Goal: Information Seeking & Learning: Find specific fact

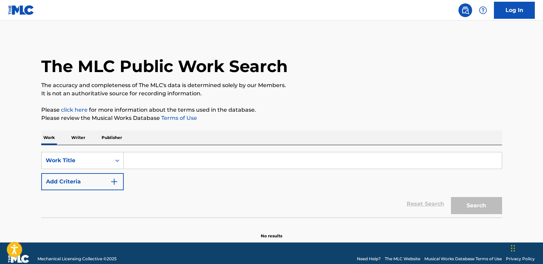
click at [255, 88] on p "The accuracy and completeness of The MLC's data is determined solely by our Mem…" at bounding box center [271, 85] width 461 height 8
click at [165, 164] on input "Search Form" at bounding box center [313, 160] width 378 height 16
paste input "Honey Bun"
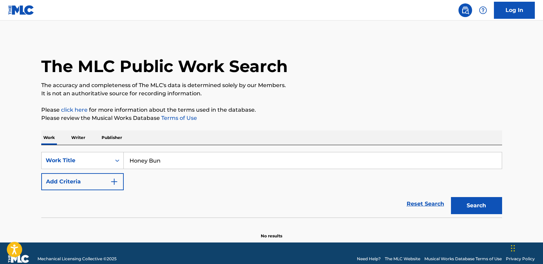
type input "Honey Bun"
click at [288, 110] on p "Please click here for more information about the terms used in the database." at bounding box center [271, 110] width 461 height 8
click at [100, 179] on button "Add Criteria" at bounding box center [82, 181] width 83 height 17
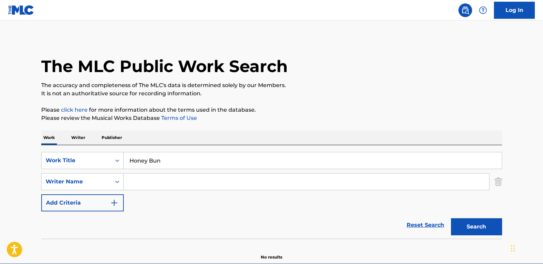
click at [159, 182] on input "Search Form" at bounding box center [307, 181] width 366 height 16
paste input "Gene Hixon"
type input "Gene Hixon"
click at [486, 239] on section at bounding box center [271, 240] width 461 height 4
click at [486, 233] on button "Search" at bounding box center [476, 226] width 51 height 17
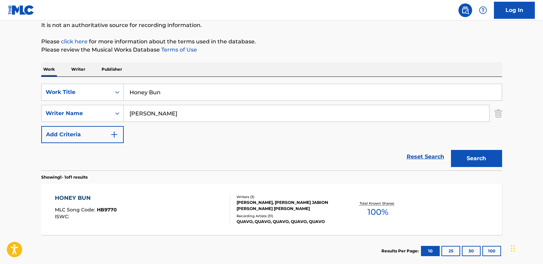
scroll to position [102, 0]
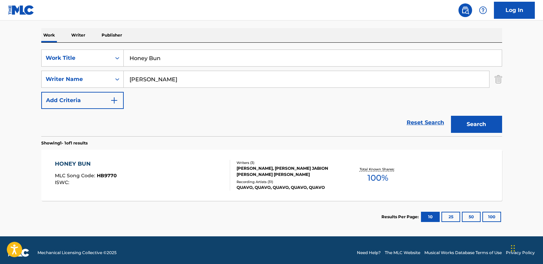
click at [64, 175] on span "MLC Song Code :" at bounding box center [76, 175] width 42 height 6
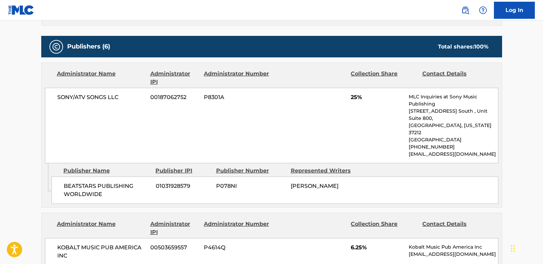
scroll to position [307, 0]
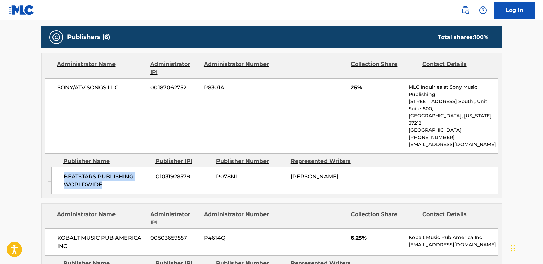
drag, startPoint x: 62, startPoint y: 163, endPoint x: 111, endPoint y: 173, distance: 50.4
click at [111, 173] on div "BEATSTARS PUBLISHING WORLDWIDE 01031928579 P078NI MIKHAIL RUTTS" at bounding box center [274, 180] width 447 height 27
copy span "BEATSTARS PUBLISHING WORLDWIDE"
drag, startPoint x: 63, startPoint y: 162, endPoint x: 113, endPoint y: 174, distance: 51.4
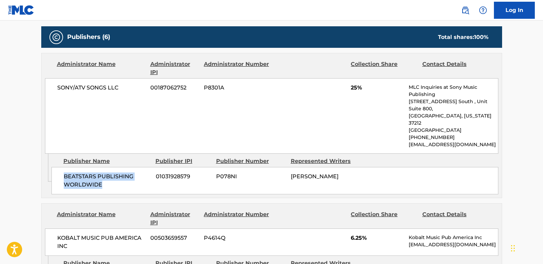
click at [113, 174] on div "BEATSTARS PUBLISHING WORLDWIDE 01031928579 P078NI MIKHAIL RUTTS" at bounding box center [274, 180] width 447 height 27
copy span "BEATSTARS PUBLISHING WORLDWIDE"
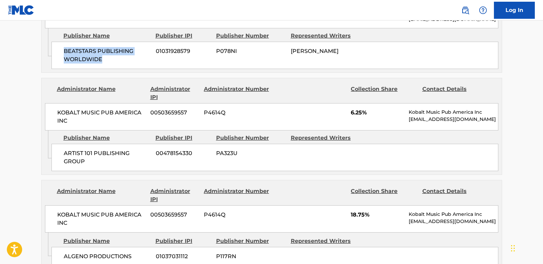
scroll to position [443, 0]
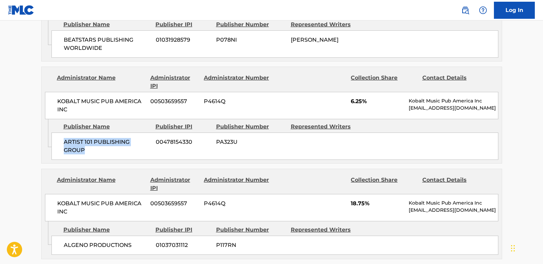
drag, startPoint x: 65, startPoint y: 130, endPoint x: 121, endPoint y: 144, distance: 56.9
click at [121, 144] on div "ARTIST 101 PUBLISHING GROUP 00478154330 PA323U" at bounding box center [274, 145] width 447 height 27
copy span "ARTIST 101 PUBLISHING GROUP"
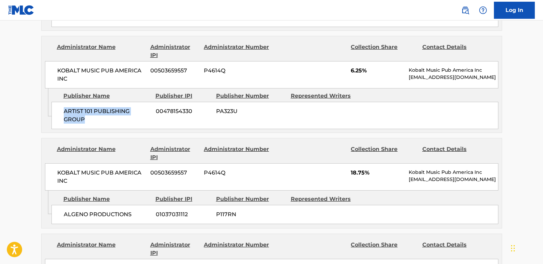
scroll to position [512, 0]
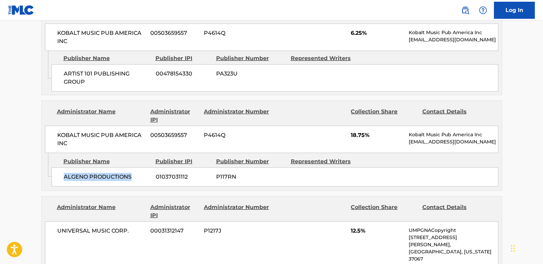
drag, startPoint x: 61, startPoint y: 164, endPoint x: 139, endPoint y: 164, distance: 78.1
click at [139, 167] on div "ALGENO PRODUCTIONS 01037031112 P117RN" at bounding box center [274, 176] width 447 height 19
copy span "ALGENO PRODUCTIONS"
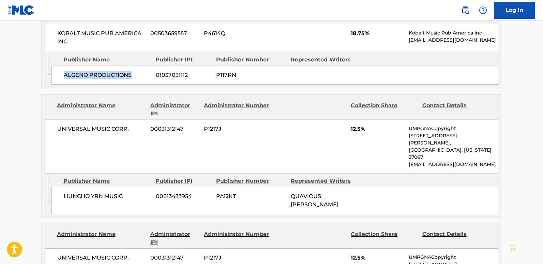
scroll to position [614, 0]
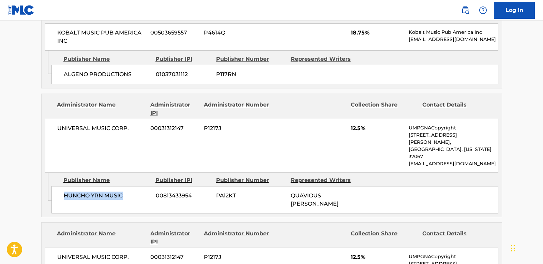
drag, startPoint x: 64, startPoint y: 171, endPoint x: 142, endPoint y: 171, distance: 78.4
click at [142, 186] on div "HUNCHO YRN MUSIC 00813433954 PA12KT QUAVIOUS [PERSON_NAME]" at bounding box center [274, 199] width 447 height 27
copy span "HUNCHO YRN MUSIC"
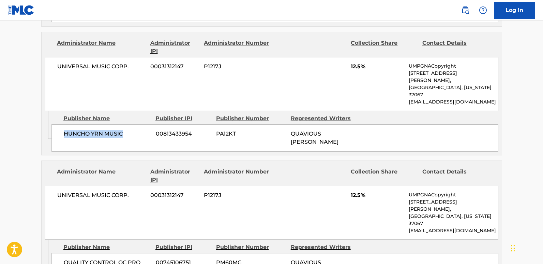
scroll to position [682, 0]
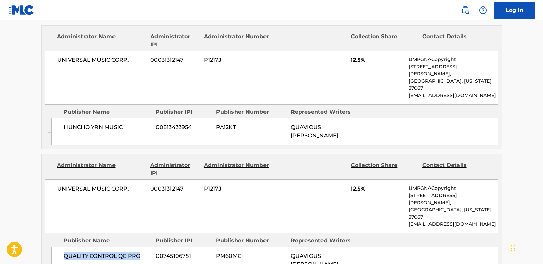
drag, startPoint x: 63, startPoint y: 213, endPoint x: 152, endPoint y: 221, distance: 89.6
click at [152, 246] on div "QUALITY CONTROL QC PRO 00745106751 PM60MG QUAVIOUS [PERSON_NAME]" at bounding box center [274, 259] width 447 height 27
copy span "QUALITY CONTROL QC PRO"
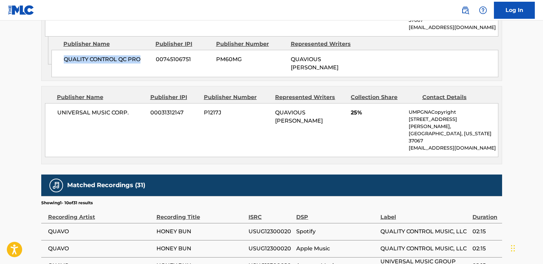
scroll to position [887, 0]
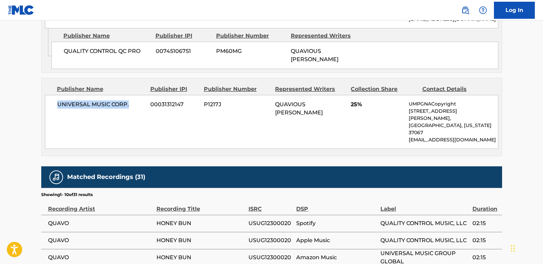
drag, startPoint x: 58, startPoint y: 60, endPoint x: 141, endPoint y: 61, distance: 82.9
click at [141, 100] on span "UNIVERSAL MUSIC CORP." at bounding box center [101, 104] width 88 height 8
copy span "UNIVERSAL MUSIC CORP."
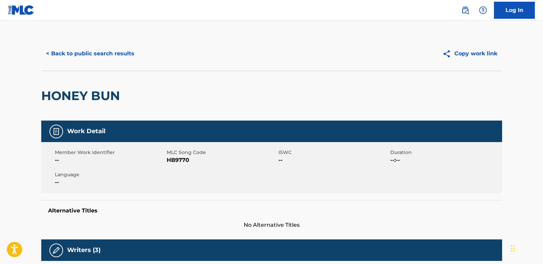
scroll to position [0, 0]
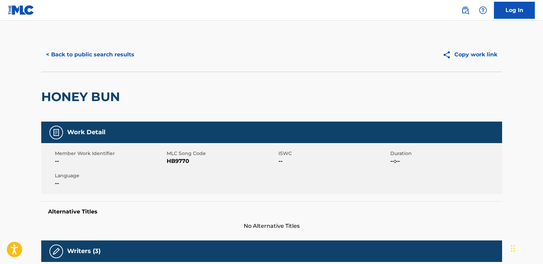
click at [94, 56] on button "< Back to public search results" at bounding box center [90, 54] width 98 height 17
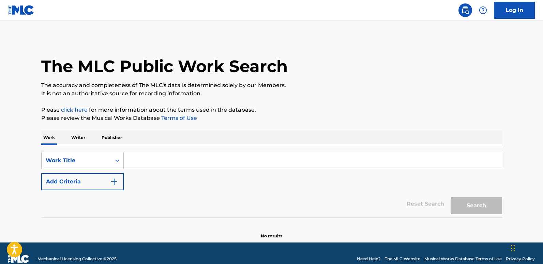
click at [153, 161] on input "Search Form" at bounding box center [313, 160] width 378 height 16
paste input "Keep That Shit"
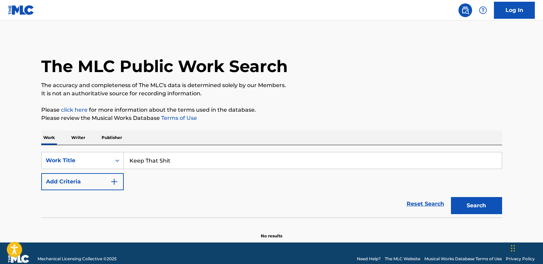
type input "Keep That Shit"
click at [88, 185] on button "Add Criteria" at bounding box center [82, 181] width 83 height 17
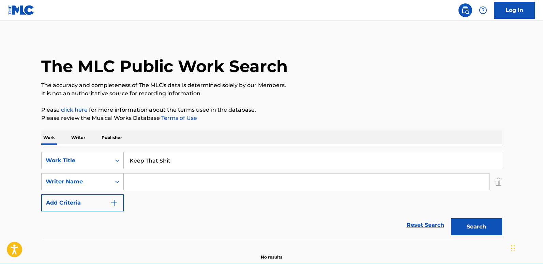
click at [159, 185] on input "Search Form" at bounding box center [307, 181] width 366 height 16
paste input "KIRSNICK [PERSON_NAME]"
type input "KIRSNICK [PERSON_NAME]"
click at [451, 218] on button "Search" at bounding box center [476, 226] width 51 height 17
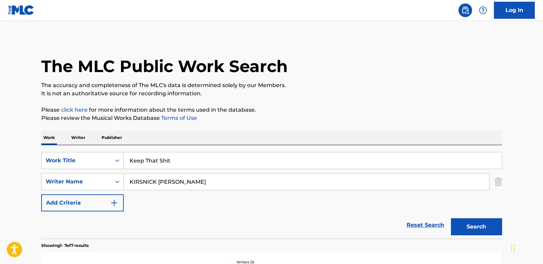
click at [197, 196] on div "SearchWithCriteria39822f16-d616-4061-810f-5ecce3735373 Work Title Keep That Shi…" at bounding box center [271, 181] width 461 height 59
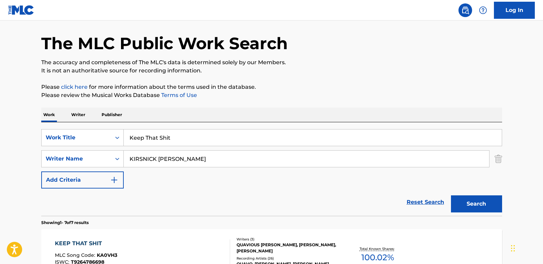
scroll to position [34, 0]
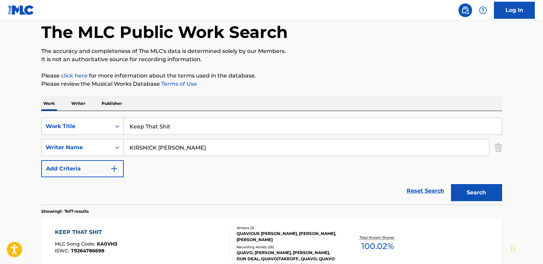
click at [212, 178] on div "Reset Search Search" at bounding box center [271, 190] width 461 height 27
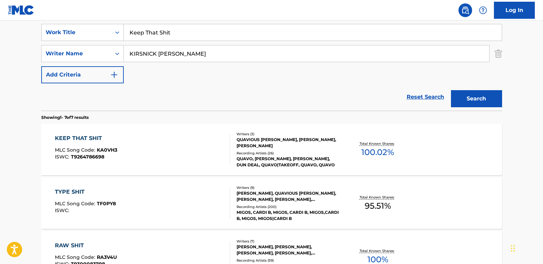
scroll to position [136, 0]
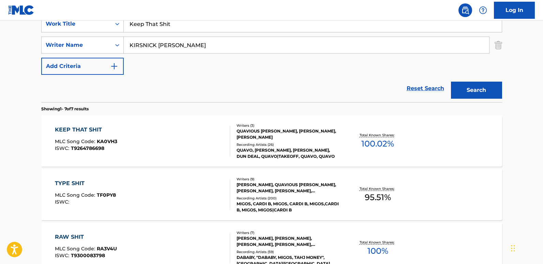
click at [73, 132] on div "KEEP THAT SHIT" at bounding box center [86, 130] width 62 height 8
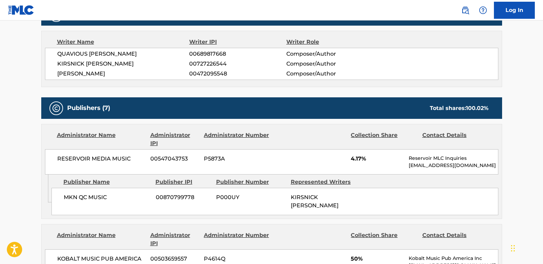
scroll to position [273, 0]
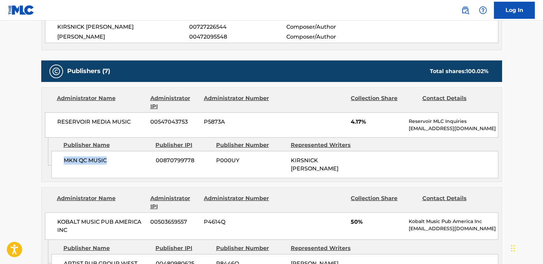
drag, startPoint x: 61, startPoint y: 168, endPoint x: 116, endPoint y: 169, distance: 55.3
click at [116, 169] on div "MKN QC MUSIC 00870799778 P000UY KIRSNICK [PERSON_NAME]" at bounding box center [274, 164] width 447 height 27
copy span "MKN QC MUSIC"
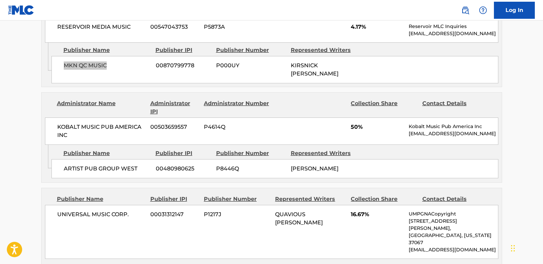
scroll to position [375, 0]
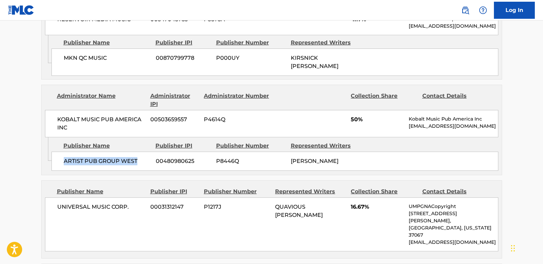
drag, startPoint x: 59, startPoint y: 158, endPoint x: 142, endPoint y: 159, distance: 82.2
click at [142, 159] on div "ARTIST PUB GROUP WEST 00480980625 P8446Q [PERSON_NAME]" at bounding box center [274, 160] width 447 height 19
copy span "ARTIST PUB GROUP WEST"
click at [353, 115] on span "50%" at bounding box center [377, 119] width 53 height 8
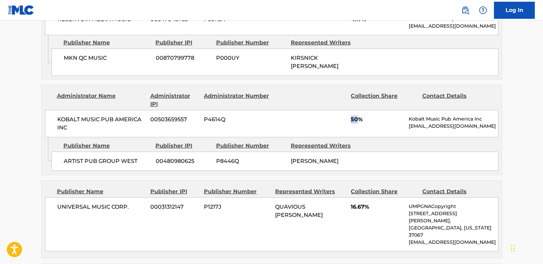
copy span "50"
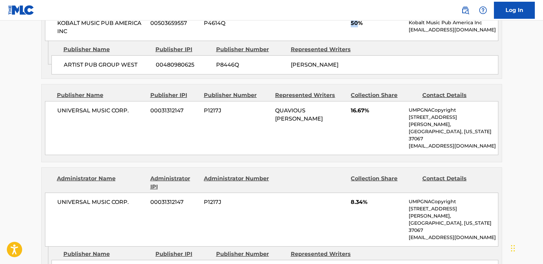
scroll to position [477, 0]
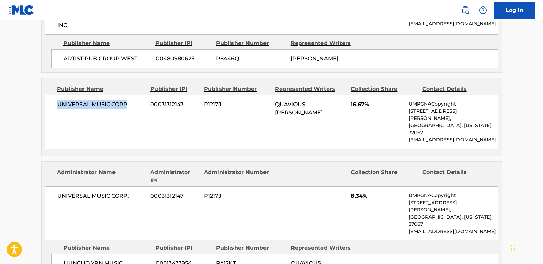
drag, startPoint x: 54, startPoint y: 99, endPoint x: 127, endPoint y: 99, distance: 73.0
click at [127, 99] on div "UNIVERSAL MUSIC CORP. 00031312147 P1217J QUAVIOUS [PERSON_NAME] 16.67% UMPGNACo…" at bounding box center [272, 122] width 454 height 54
copy span "UNIVERSAL MUSIC CORP"
click at [359, 100] on span "16.67%" at bounding box center [377, 104] width 53 height 8
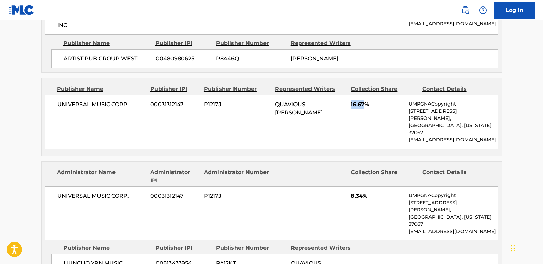
click at [359, 100] on span "16.67%" at bounding box center [377, 104] width 53 height 8
copy span "16.67"
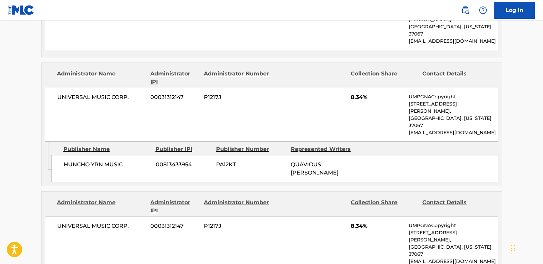
scroll to position [580, 0]
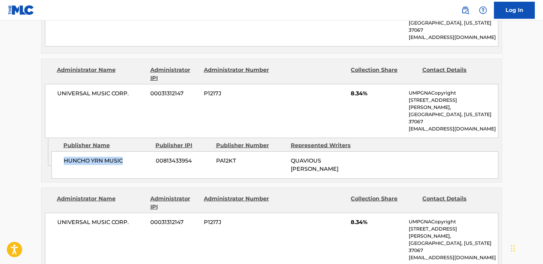
drag, startPoint x: 66, startPoint y: 126, endPoint x: 138, endPoint y: 125, distance: 72.6
click at [138, 157] on span "HUNCHO YRN MUSIC" at bounding box center [107, 161] width 87 height 8
copy span "HUNCHO YRN MUSIC"
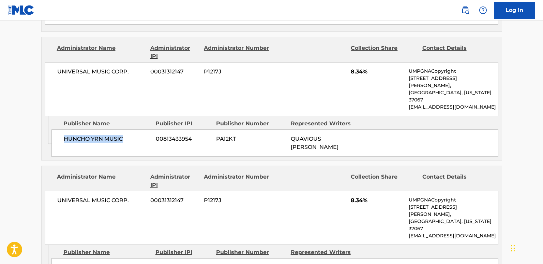
scroll to position [614, 0]
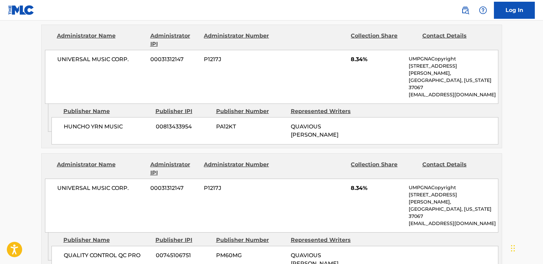
click at [350, 50] on div "UNIVERSAL MUSIC CORP. 00031312147 P1217J 8.34% UMPGNACopyright [STREET_ADDRESS]…" at bounding box center [272, 77] width 454 height 54
copy span "8.34"
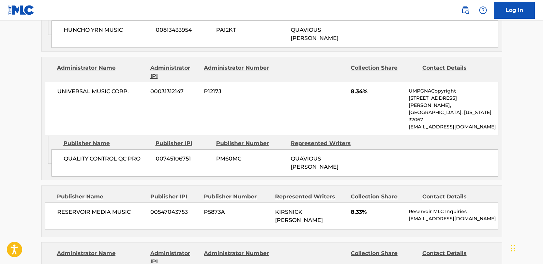
scroll to position [716, 0]
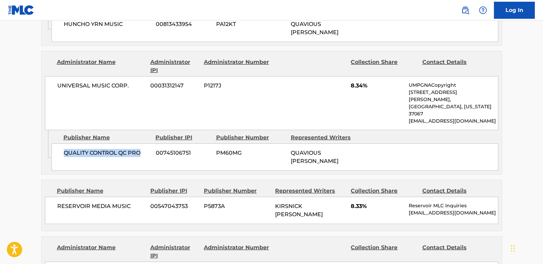
drag, startPoint x: 58, startPoint y: 97, endPoint x: 143, endPoint y: 97, distance: 84.6
click at [143, 143] on div "QUALITY CONTROL QC PRO 00745106751 PM60MG QUAVIOUS [PERSON_NAME]" at bounding box center [274, 156] width 447 height 27
copy span "QUALITY CONTROL QC PRO"
click at [355, 82] on span "8.34%" at bounding box center [377, 86] width 53 height 8
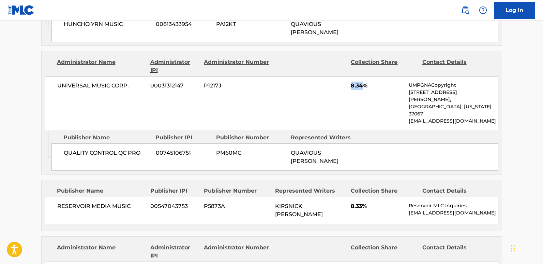
copy span "8.34"
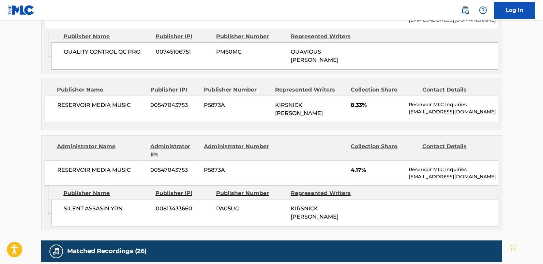
scroll to position [784, 0]
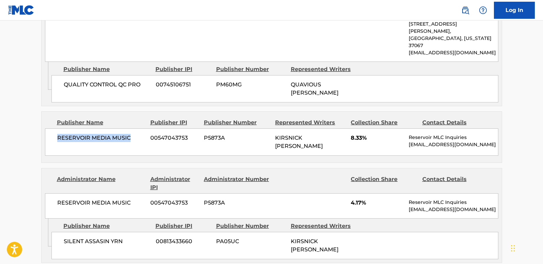
drag, startPoint x: 58, startPoint y: 90, endPoint x: 131, endPoint y: 90, distance: 72.3
click at [131, 134] on span "RESERVOIR MEDIA MUSIC" at bounding box center [101, 138] width 88 height 8
drag, startPoint x: 60, startPoint y: 190, endPoint x: 141, endPoint y: 193, distance: 81.2
click at [141, 232] on div "SILENT ASSASIN YRN 00813433660 PA05UC KIRSNICK [PERSON_NAME]" at bounding box center [274, 245] width 447 height 27
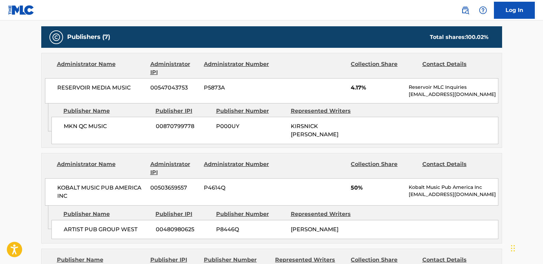
scroll to position [21, 0]
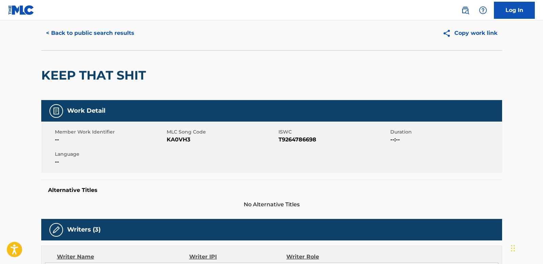
click at [116, 39] on button "< Back to public search results" at bounding box center [90, 33] width 98 height 17
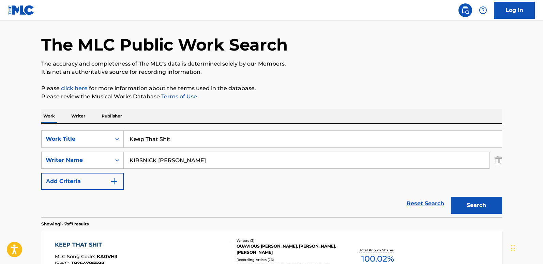
scroll to position [136, 0]
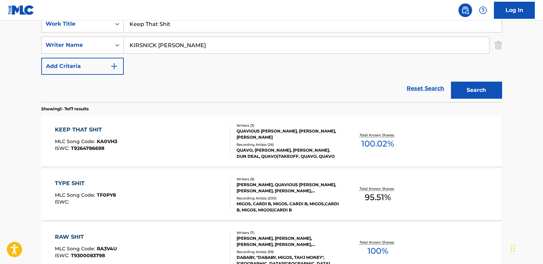
click at [408, 82] on link "Reset Search" at bounding box center [425, 88] width 44 height 15
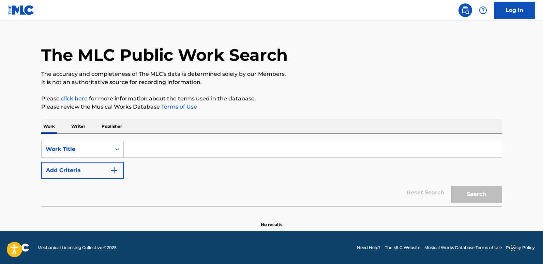
scroll to position [0, 0]
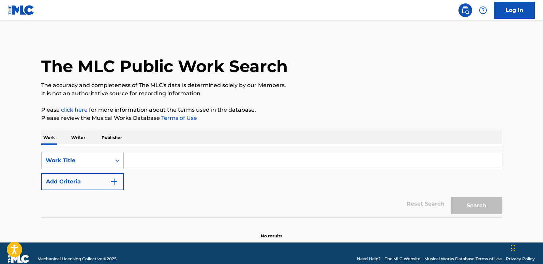
click at [93, 183] on button "Add Criteria" at bounding box center [82, 181] width 83 height 17
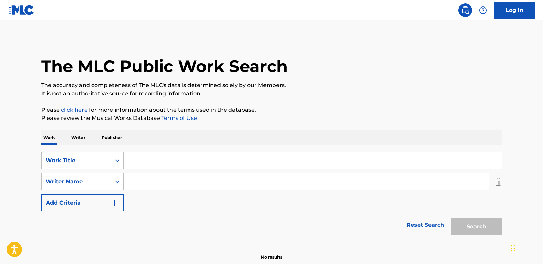
click at [162, 162] on input "Search Form" at bounding box center [313, 160] width 378 height 16
paste input "Swing"
type input "Swing"
click at [351, 119] on p "Please review the Musical Works Database Terms of Use" at bounding box center [271, 118] width 461 height 8
click at [179, 190] on div "SearchWithCriteria39822f16-d616-4061-810f-5ecce3735373 Work Title Swing SearchW…" at bounding box center [271, 181] width 461 height 59
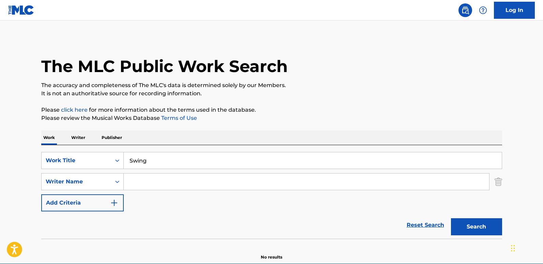
click at [141, 177] on input "Search Form" at bounding box center [307, 181] width 366 height 16
paste input "[PERSON_NAME]"
type input "[PERSON_NAME]"
click at [464, 222] on button "Search" at bounding box center [476, 226] width 51 height 17
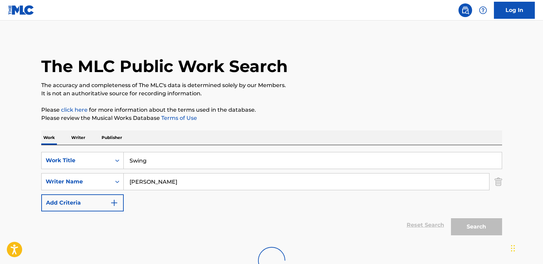
click at [346, 110] on p "Please click here for more information about the terms used in the database." at bounding box center [271, 110] width 461 height 8
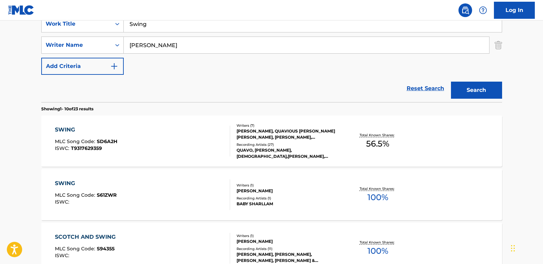
scroll to position [171, 0]
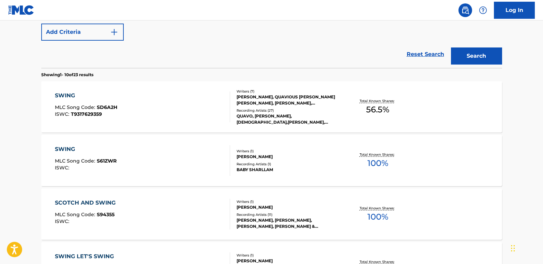
click at [71, 100] on div "SWING MLC Song Code : SD6A2H ISWC : T9317629359" at bounding box center [86, 106] width 62 height 31
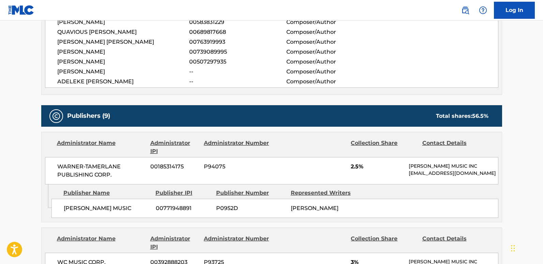
scroll to position [273, 0]
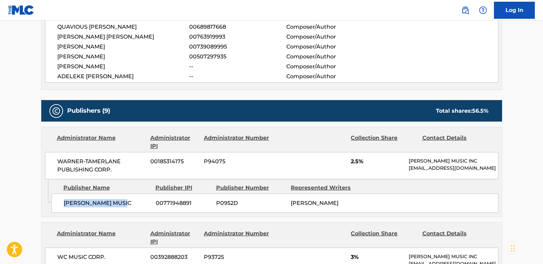
drag, startPoint x: 57, startPoint y: 203, endPoint x: 139, endPoint y: 208, distance: 82.0
click at [139, 208] on div "[PERSON_NAME] MUSIC 00771948891 P0952D [PERSON_NAME]" at bounding box center [274, 202] width 447 height 19
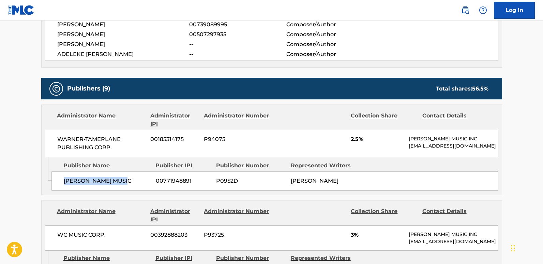
scroll to position [307, 0]
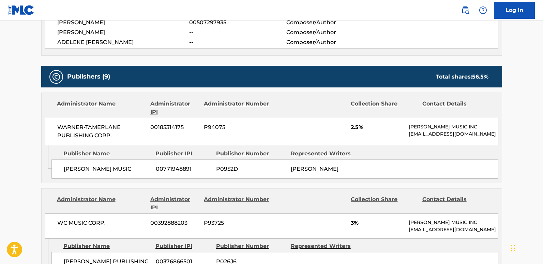
click at [351, 128] on div "WARNER-[PERSON_NAME] PUBLISHING CORP. 00185314175 P94075 2.5% [PERSON_NAME] MUS…" at bounding box center [272, 131] width 454 height 27
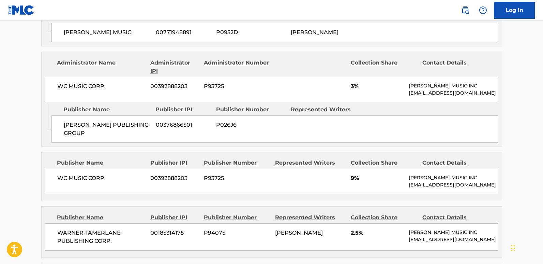
scroll to position [477, 0]
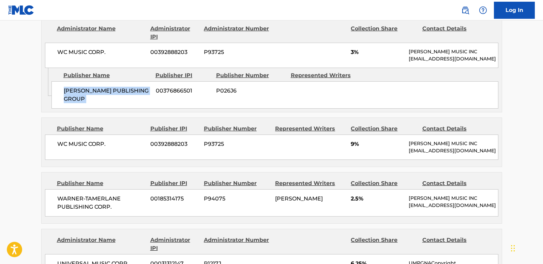
drag, startPoint x: 61, startPoint y: 105, endPoint x: 156, endPoint y: 106, distance: 94.1
click at [156, 106] on div "[PERSON_NAME] PUBLISHING GROUP 00376866501 P026J6" at bounding box center [274, 94] width 447 height 27
click at [352, 56] on span "3%" at bounding box center [377, 52] width 53 height 8
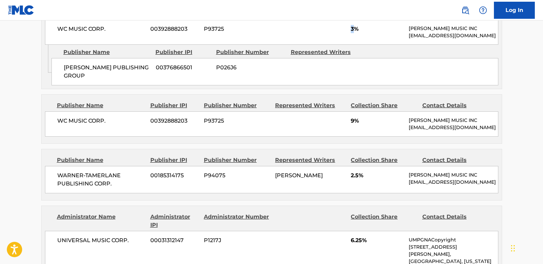
scroll to position [546, 0]
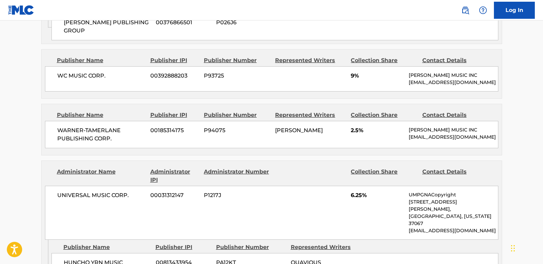
click at [527, 87] on main "< Back to public search results Copy work link SWING Work Detail Member Work Id…" at bounding box center [271, 243] width 543 height 1536
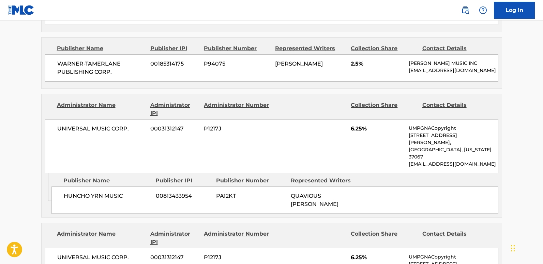
scroll to position [614, 0]
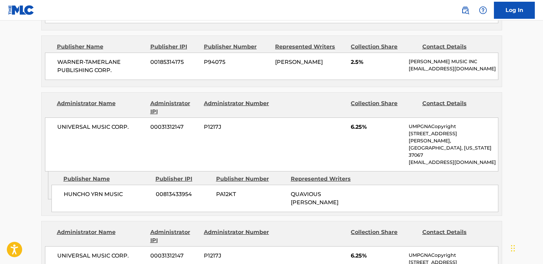
click at [352, 66] on span "2.5%" at bounding box center [377, 62] width 53 height 8
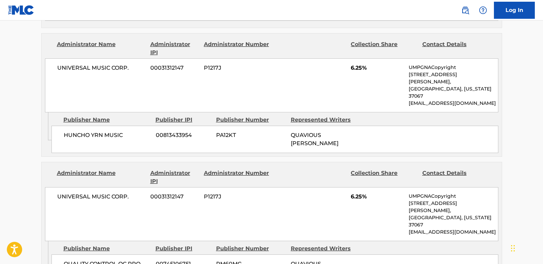
scroll to position [682, 0]
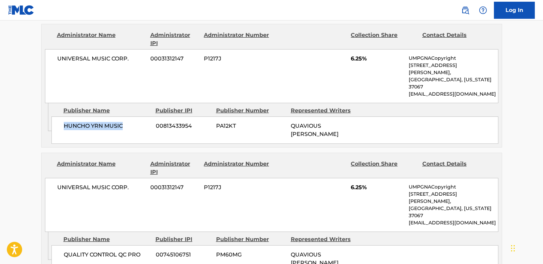
drag, startPoint x: 64, startPoint y: 130, endPoint x: 128, endPoint y: 133, distance: 63.5
click at [128, 130] on span "HUNCHO YRN MUSIC" at bounding box center [107, 126] width 87 height 8
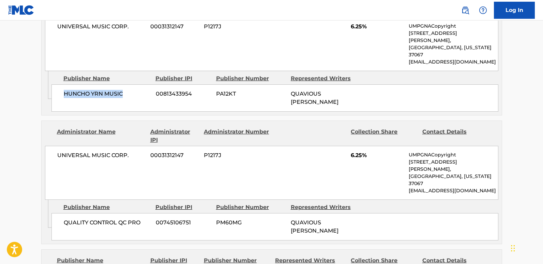
scroll to position [750, 0]
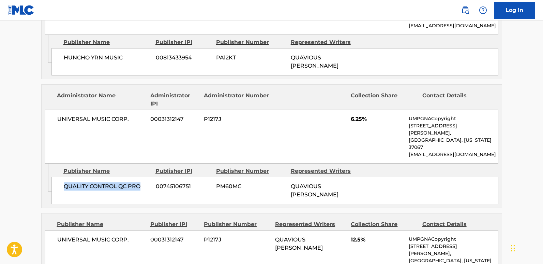
drag, startPoint x: 62, startPoint y: 178, endPoint x: 145, endPoint y: 184, distance: 83.1
click at [145, 184] on div "QUALITY CONTROL QC PRO 00745106751 PM60MG QUAVIOUS [PERSON_NAME]" at bounding box center [274, 190] width 447 height 27
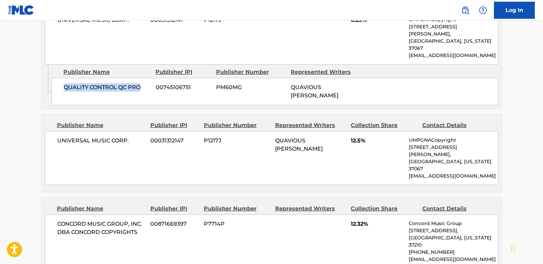
scroll to position [887, 0]
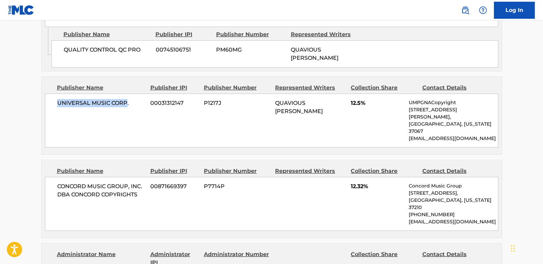
drag, startPoint x: 58, startPoint y: 91, endPoint x: 127, endPoint y: 89, distance: 69.6
click at [127, 99] on span "UNIVERSAL MUSIC CORP." at bounding box center [101, 103] width 88 height 8
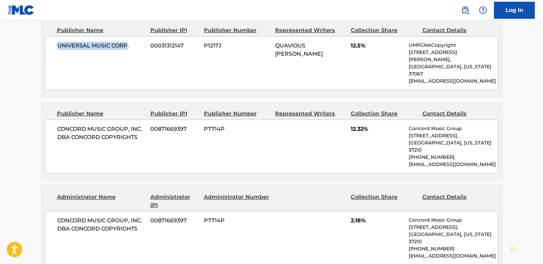
scroll to position [955, 0]
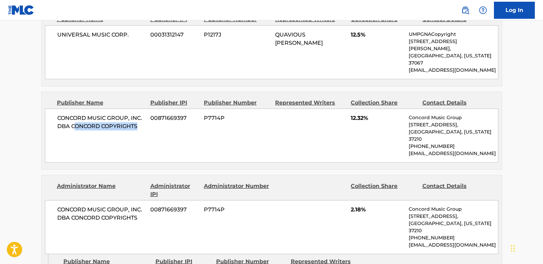
drag, startPoint x: 74, startPoint y: 102, endPoint x: 145, endPoint y: 103, distance: 70.9
click at [145, 114] on span "CONCORD MUSIC GROUP, INC. DBA CONCORD COPYRIGHTS" at bounding box center [101, 122] width 88 height 16
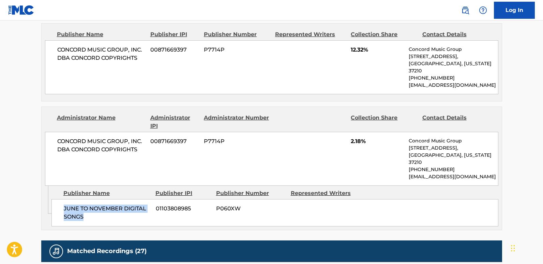
drag, startPoint x: 62, startPoint y: 169, endPoint x: 99, endPoint y: 180, distance: 38.8
click at [99, 199] on div "JUNE TO NOVEMBER DIGITAL SONGS 01103808985 P060XW" at bounding box center [274, 212] width 447 height 27
click at [350, 132] on div "CONCORD MUSIC GROUP, INC. DBA CONCORD COPYRIGHTS 00871669397 P7714P 2.18% Conco…" at bounding box center [272, 159] width 454 height 54
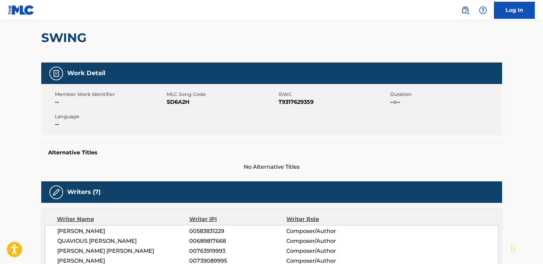
scroll to position [0, 0]
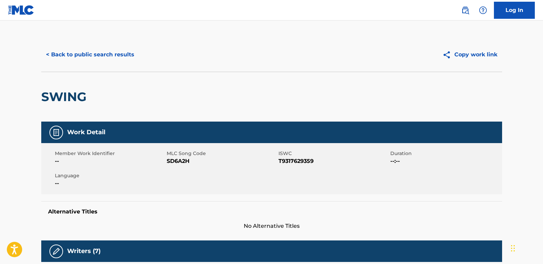
click at [99, 59] on button "< Back to public search results" at bounding box center [90, 54] width 98 height 17
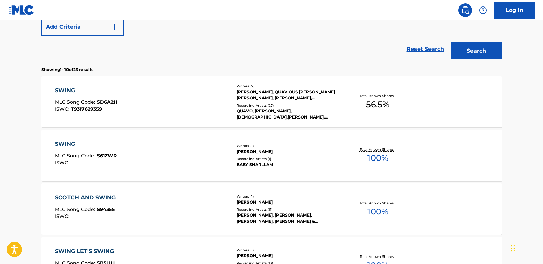
scroll to position [39, 0]
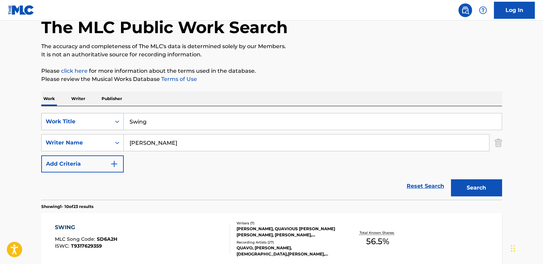
drag, startPoint x: 208, startPoint y: 122, endPoint x: 84, endPoint y: 126, distance: 124.2
click at [84, 126] on div "SearchWithCriteria39822f16-d616-4061-810f-5ecce3735373 Work Title Swing" at bounding box center [271, 121] width 461 height 17
paste input "Too Much Shaft"
click at [462, 181] on button "Search" at bounding box center [476, 187] width 51 height 17
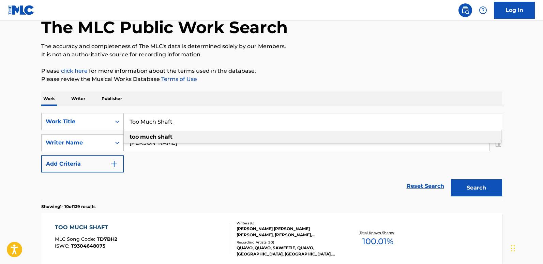
drag, startPoint x: 215, startPoint y: 116, endPoint x: 135, endPoint y: 123, distance: 79.8
click at [135, 123] on input "Too Much Shaft" at bounding box center [313, 121] width 378 height 16
click at [182, 103] on div "Work Writer Publisher" at bounding box center [271, 98] width 461 height 14
drag, startPoint x: 189, startPoint y: 123, endPoint x: 60, endPoint y: 124, distance: 128.6
click at [60, 124] on div "SearchWithCriteria39822f16-d616-4061-810f-5ecce3735373 Work Title Too Much Shaf…" at bounding box center [271, 121] width 461 height 17
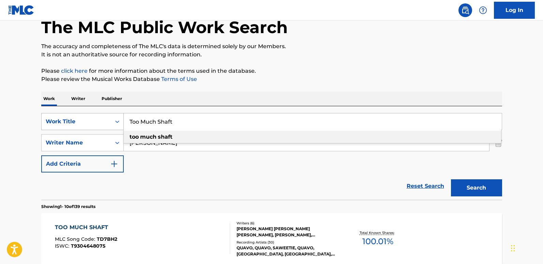
paste input "Swing"
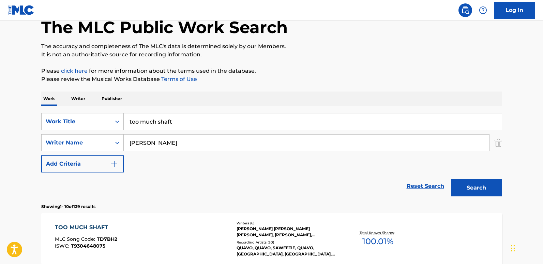
click at [224, 103] on div "Work Writer Publisher" at bounding box center [271, 98] width 461 height 14
drag, startPoint x: 185, startPoint y: 127, endPoint x: 84, endPoint y: 122, distance: 101.0
click at [84, 122] on div "SearchWithCriteria39822f16-d616-4061-810f-5ecce3735373 Work Title too much shaft" at bounding box center [271, 121] width 461 height 17
paste input "Swing"
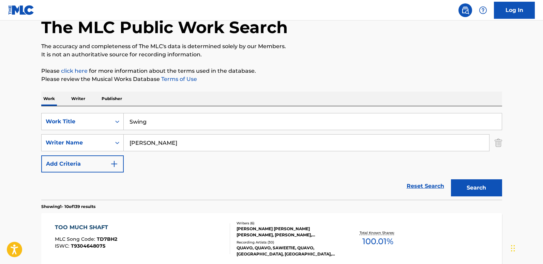
click at [484, 190] on button "Search" at bounding box center [476, 187] width 51 height 17
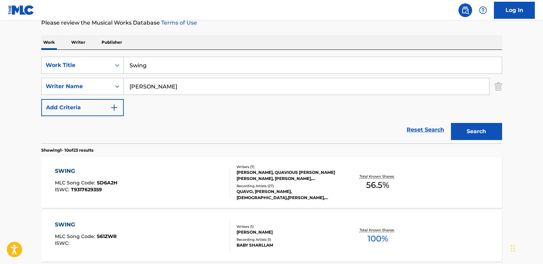
scroll to position [107, 0]
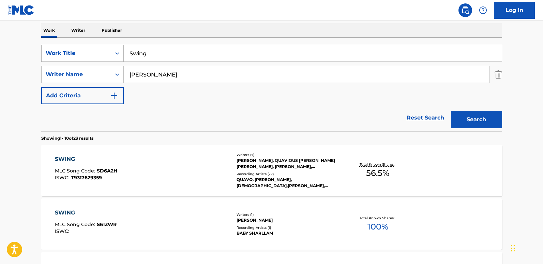
drag, startPoint x: 189, startPoint y: 56, endPoint x: 68, endPoint y: 58, distance: 121.1
click at [68, 58] on div "SearchWithCriteria39822f16-d616-4061-810f-5ecce3735373 Work Title Swing" at bounding box center [271, 53] width 461 height 17
paste input "Too Much Shaft"
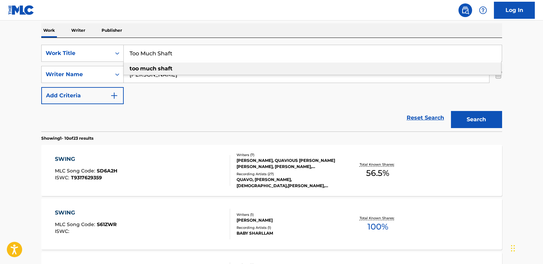
click at [161, 72] on div "too much shaft" at bounding box center [313, 68] width 378 height 12
type input "too much shaft"
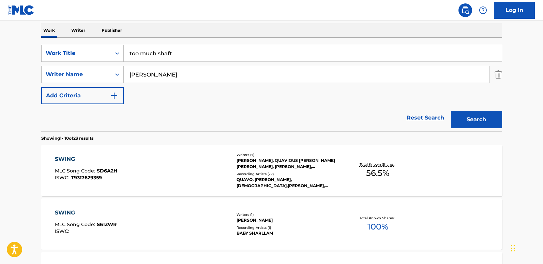
click at [475, 123] on button "Search" at bounding box center [476, 119] width 51 height 17
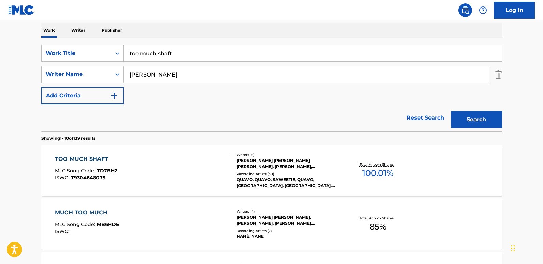
click at [97, 155] on div "TOO MUCH SHAFT" at bounding box center [86, 159] width 62 height 8
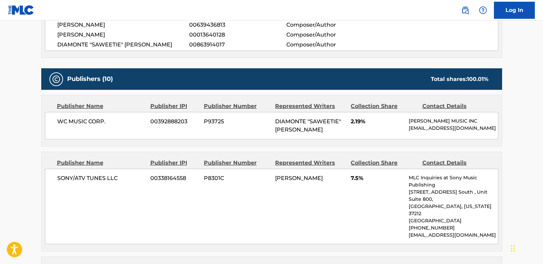
scroll to position [273, 0]
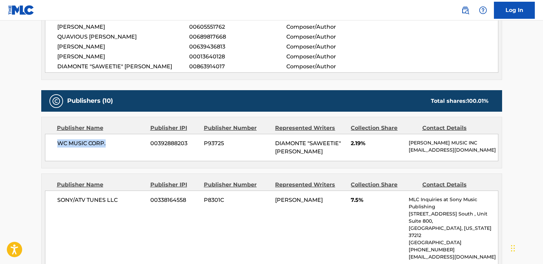
drag, startPoint x: 58, startPoint y: 145, endPoint x: 108, endPoint y: 145, distance: 50.1
click at [108, 145] on span "WC MUSIC CORP." at bounding box center [101, 143] width 88 height 8
click at [353, 148] on div "WC MUSIC CORP. 00392888203 P93725 DIAMONTE "SAWEETIE" [PERSON_NAME] 2.19% [PERS…" at bounding box center [272, 147] width 454 height 27
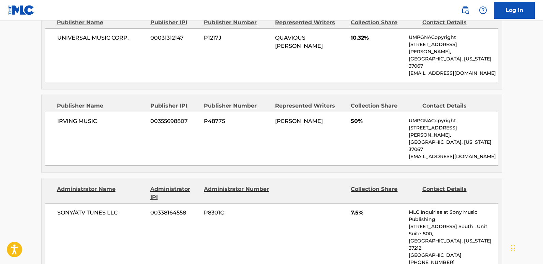
scroll to position [546, 0]
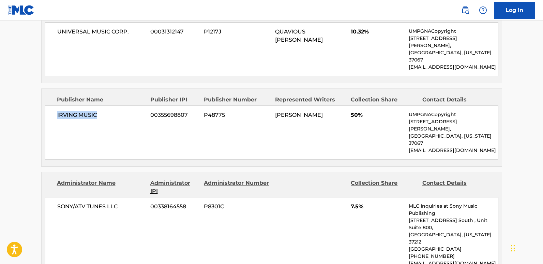
drag, startPoint x: 55, startPoint y: 91, endPoint x: 130, endPoint y: 101, distance: 76.0
click at [130, 105] on div "IRVING MUSIC 00355698807 P48775 [PERSON_NAME] 50% UMPGNACopyright [STREET_ADDRE…" at bounding box center [272, 132] width 454 height 54
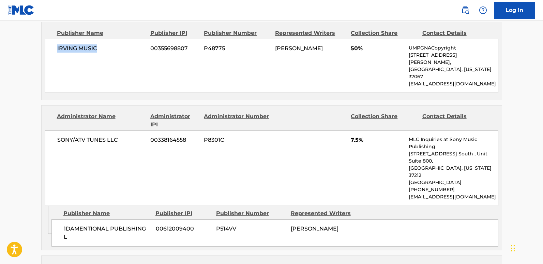
scroll to position [614, 0]
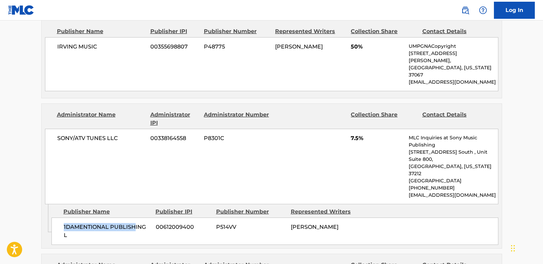
drag, startPoint x: 59, startPoint y: 174, endPoint x: 134, endPoint y: 174, distance: 75.7
click at [134, 217] on div "1DAMENTIONAL PUBLISHING L 00612009400 P514VV [PERSON_NAME]" at bounding box center [274, 230] width 447 height 27
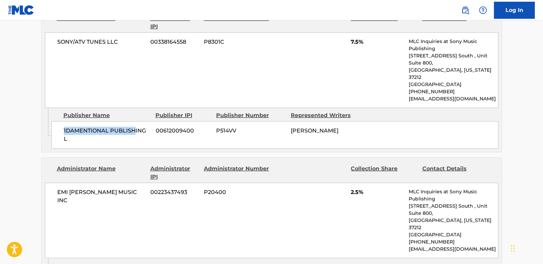
scroll to position [716, 0]
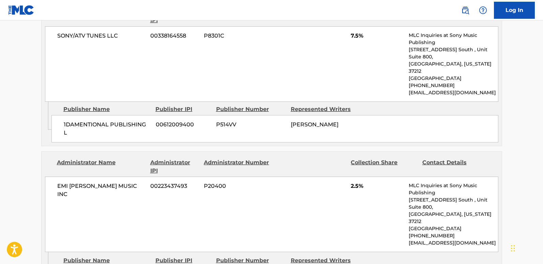
drag, startPoint x: 62, startPoint y: 208, endPoint x: 110, endPoint y: 210, distance: 48.5
click at [119, 176] on div "EMI [PERSON_NAME] MUSIC INC 00223437493 P20400 2.5% MLC Inquiries at Sony Music…" at bounding box center [272, 213] width 454 height 75
drag, startPoint x: 64, startPoint y: 209, endPoint x: 109, endPoint y: 209, distance: 44.7
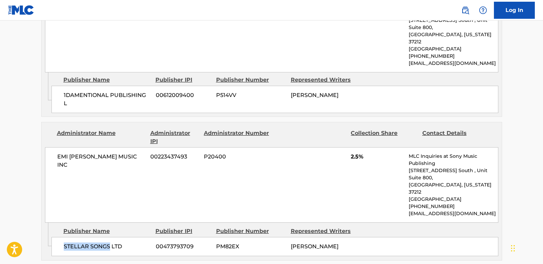
scroll to position [853, 0]
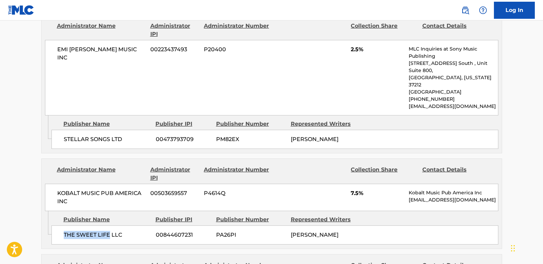
drag, startPoint x: 60, startPoint y: 178, endPoint x: 109, endPoint y: 179, distance: 49.1
click at [109, 225] on div "THE SWEET LIFE LLC 00844607231 PA26PI [PERSON_NAME]" at bounding box center [274, 234] width 447 height 19
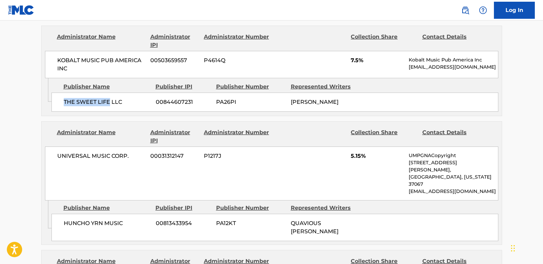
scroll to position [989, 0]
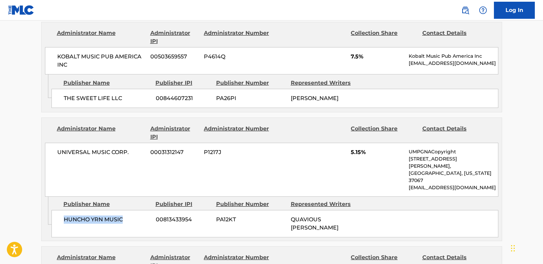
drag, startPoint x: 63, startPoint y: 148, endPoint x: 130, endPoint y: 157, distance: 67.0
click at [130, 210] on div "HUNCHO YRN MUSIC 00813433954 PA12KT QUAVIOUS [PERSON_NAME]" at bounding box center [274, 223] width 447 height 27
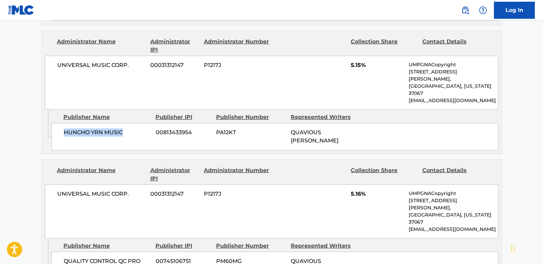
scroll to position [1091, 0]
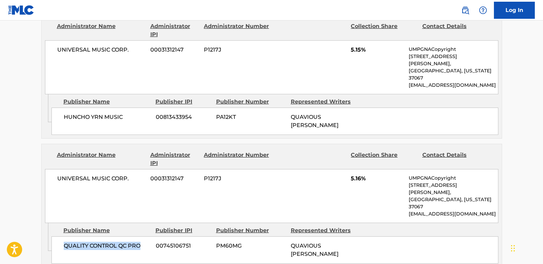
drag, startPoint x: 65, startPoint y: 159, endPoint x: 139, endPoint y: 161, distance: 74.4
click at [139, 241] on span "QUALITY CONTROL QC PRO" at bounding box center [107, 245] width 87 height 8
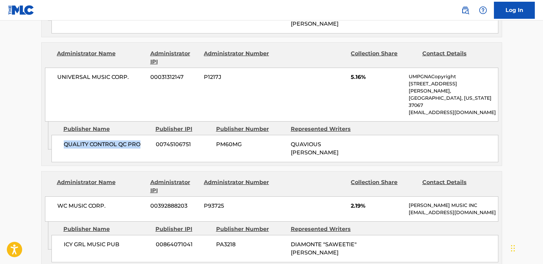
scroll to position [1194, 0]
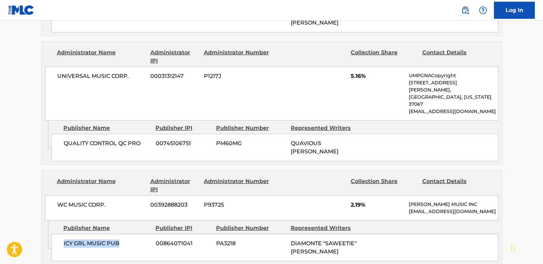
drag, startPoint x: 64, startPoint y: 163, endPoint x: 130, endPoint y: 165, distance: 65.9
click at [130, 239] on span "ICY GRL MUSIC PUB" at bounding box center [107, 243] width 87 height 8
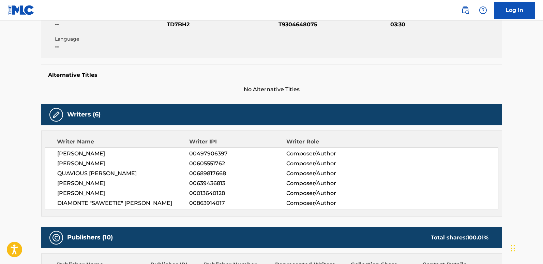
scroll to position [0, 0]
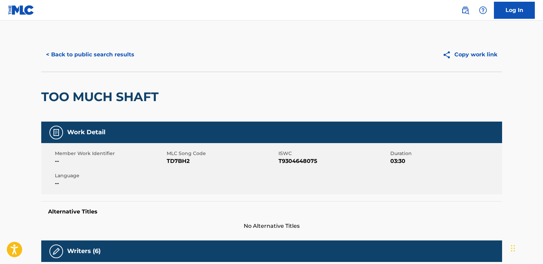
click at [125, 62] on button "< Back to public search results" at bounding box center [90, 54] width 98 height 17
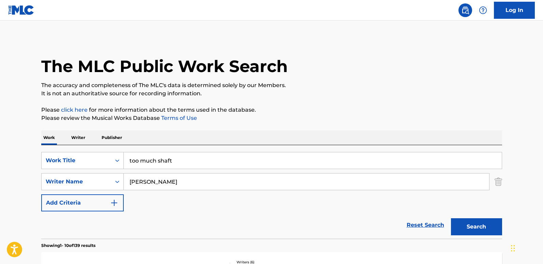
scroll to position [107, 0]
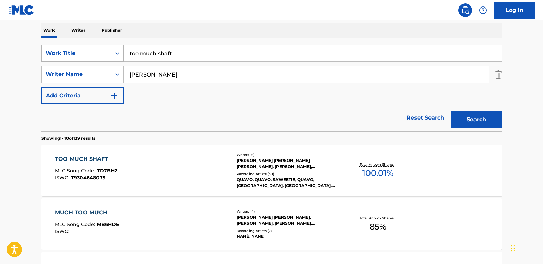
drag, startPoint x: 200, startPoint y: 54, endPoint x: 100, endPoint y: 56, distance: 100.3
click at [100, 56] on div "SearchWithCriteria39822f16-d616-4061-810f-5ecce3735373 Work Title too much shaft" at bounding box center [271, 53] width 461 height 17
paste input "Workin Me"
type input "Workin Me"
click at [494, 117] on button "Search" at bounding box center [476, 119] width 51 height 17
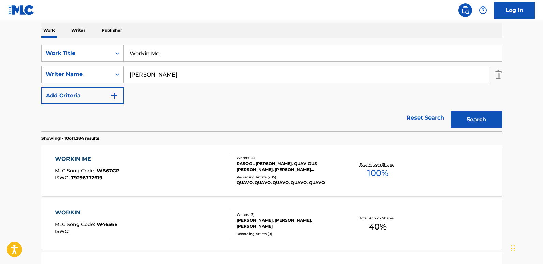
drag, startPoint x: 176, startPoint y: 67, endPoint x: 110, endPoint y: 72, distance: 65.7
click at [110, 72] on div "SearchWithCriteria4c24ebf5-890d-4b4f-8df6-a8023f598fb9 Writer Name [PERSON_NAME]" at bounding box center [271, 74] width 461 height 17
paste input "Rasoo"
type input "Rasool"
click at [451, 111] on button "Search" at bounding box center [476, 119] width 51 height 17
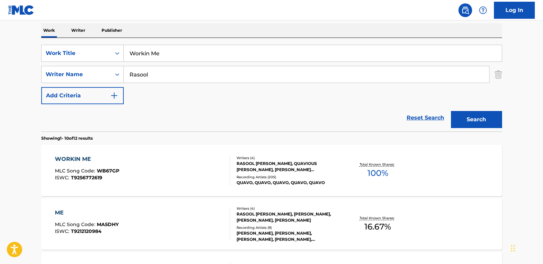
click at [71, 159] on div "WORKIN ME" at bounding box center [87, 159] width 64 height 8
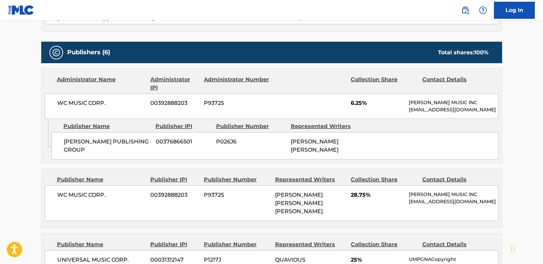
scroll to position [307, 0]
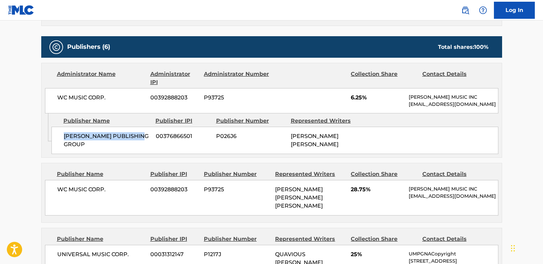
drag, startPoint x: 64, startPoint y: 145, endPoint x: 147, endPoint y: 153, distance: 83.6
click at [147, 153] on div "[PERSON_NAME] PUBLISHING GROUP 00376866501 P026J6 [PERSON_NAME] [PERSON_NAME]" at bounding box center [274, 140] width 447 height 27
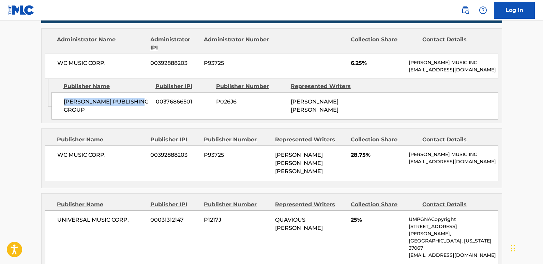
scroll to position [341, 0]
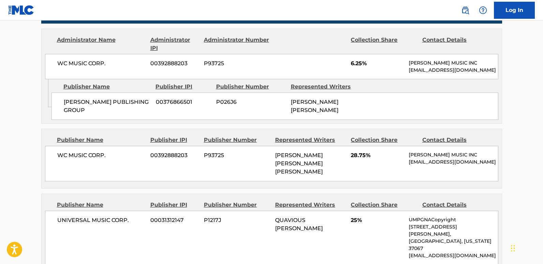
click at [354, 67] on span "6.25%" at bounding box center [377, 63] width 53 height 8
click at [203, 102] on div "[PERSON_NAME] PUBLISHING GROUP 00376866501 P026J6 [PERSON_NAME] [PERSON_NAME]" at bounding box center [274, 105] width 447 height 27
